Goal: Task Accomplishment & Management: Manage account settings

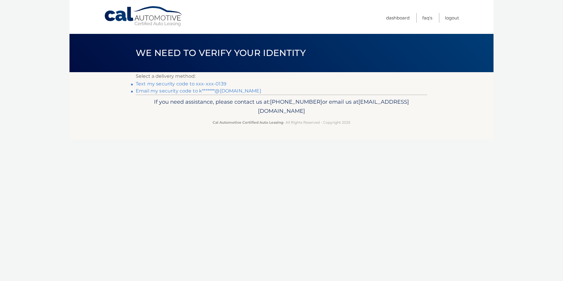
click at [142, 83] on link "Text my security code to xxx-xxx-0139" at bounding box center [181, 84] width 91 height 6
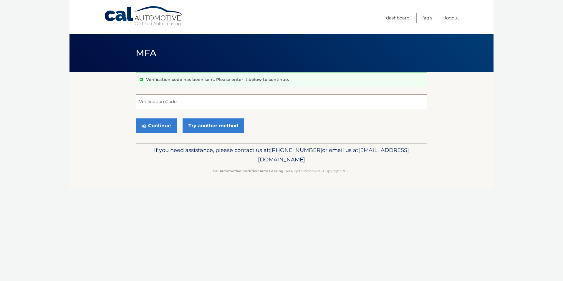
click at [184, 99] on input "Verification Code" at bounding box center [281, 101] width 291 height 15
type input "670008"
click at [147, 126] on button "Continue" at bounding box center [156, 125] width 41 height 15
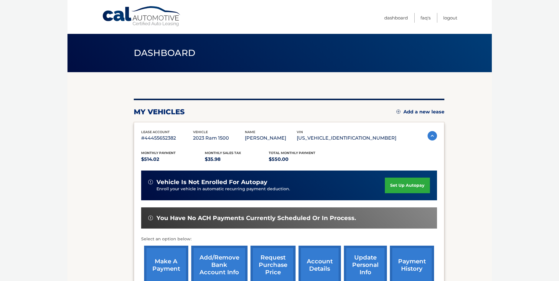
scroll to position [59, 0]
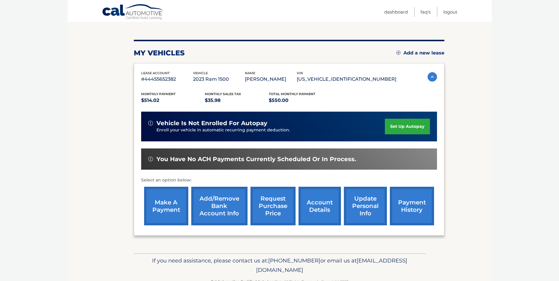
click at [171, 207] on link "make a payment" at bounding box center [166, 206] width 44 height 39
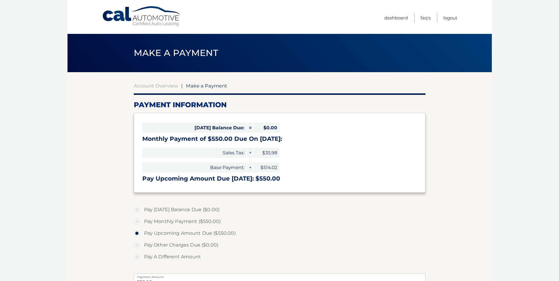
select select "Y2VhNTliYzYtNjA0OS00YzkzLWJmMjQtYzM1NjcwOTZhOTA1"
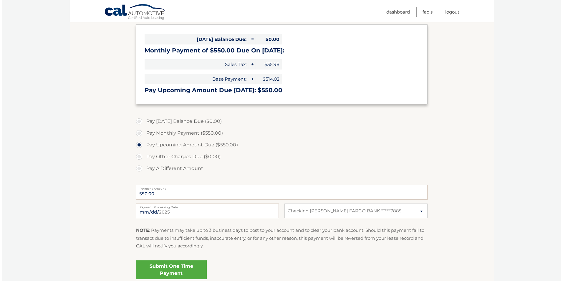
scroll to position [140, 0]
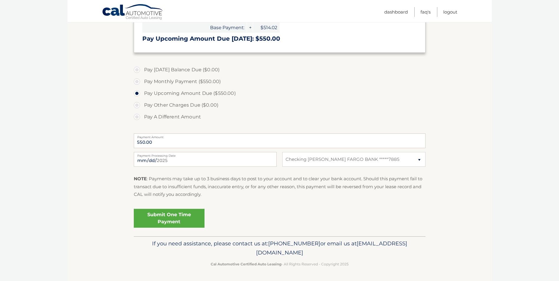
click at [160, 218] on link "Submit One Time Payment" at bounding box center [169, 218] width 71 height 19
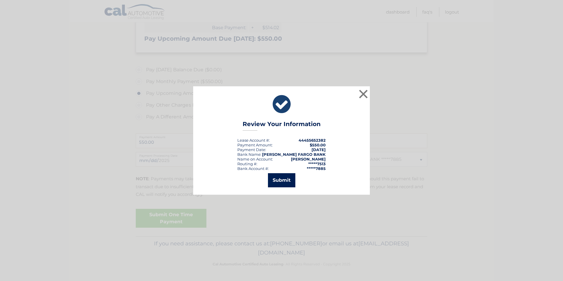
click at [282, 180] on button "Submit" at bounding box center [281, 180] width 27 height 14
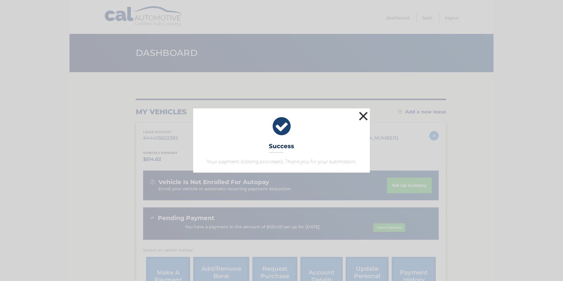
click at [366, 116] on button "×" at bounding box center [363, 116] width 12 height 12
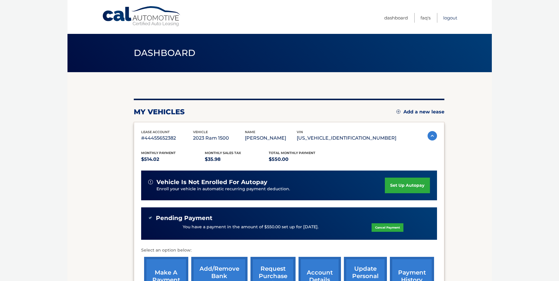
click at [451, 18] on link "Logout" at bounding box center [450, 18] width 14 height 10
